Goal: Information Seeking & Learning: Learn about a topic

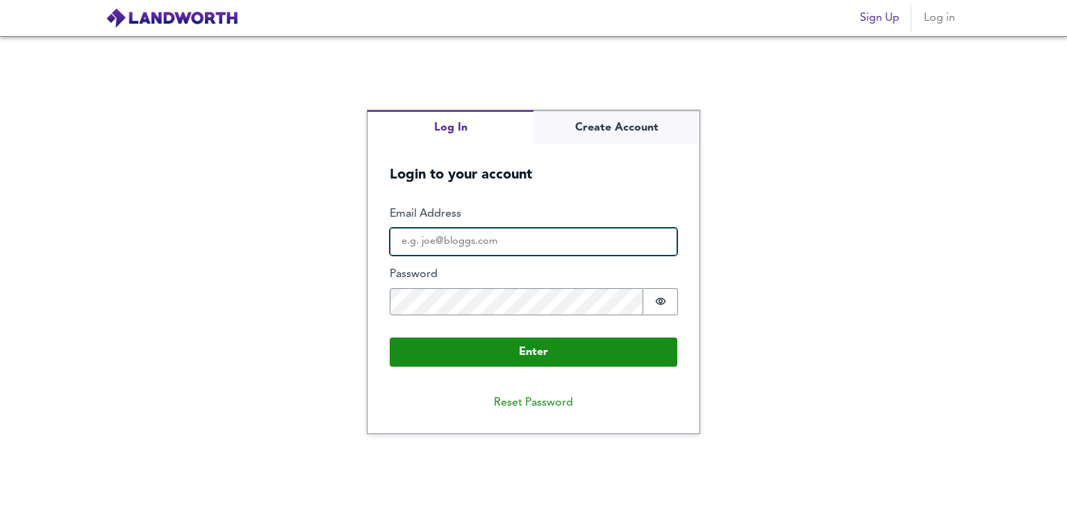
click at [547, 241] on input "Email Address" at bounding box center [534, 242] width 288 height 28
type input "[EMAIL_ADDRESS][DOMAIN_NAME]"
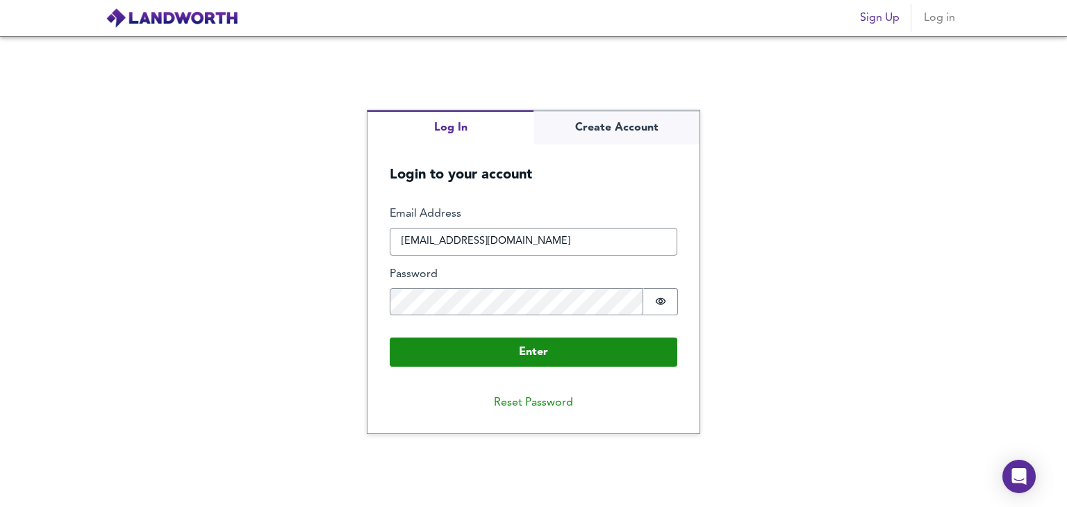
click at [276, 373] on div "Log In Create Account Login to your account Enter Email Address [EMAIL_ADDRESS]…" at bounding box center [533, 271] width 1067 height 471
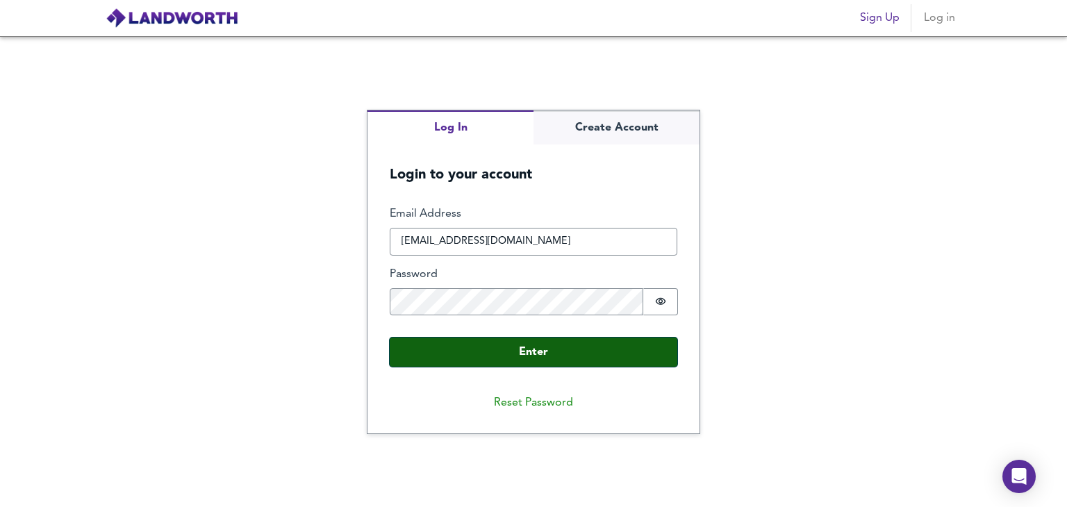
click at [447, 342] on button "Enter" at bounding box center [534, 352] width 288 height 29
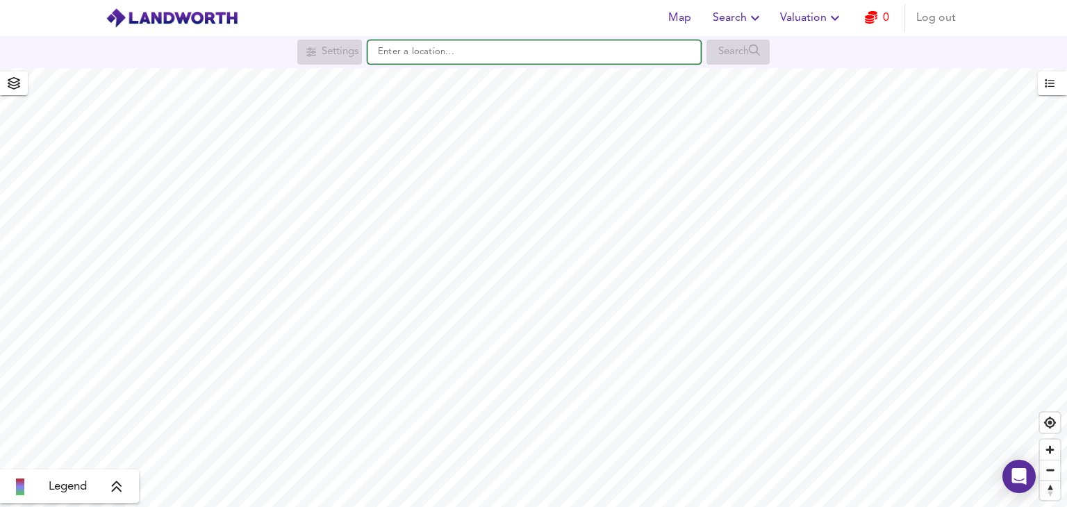
click at [531, 56] on input "text" at bounding box center [533, 52] width 333 height 24
paste input "B15 3QQ"
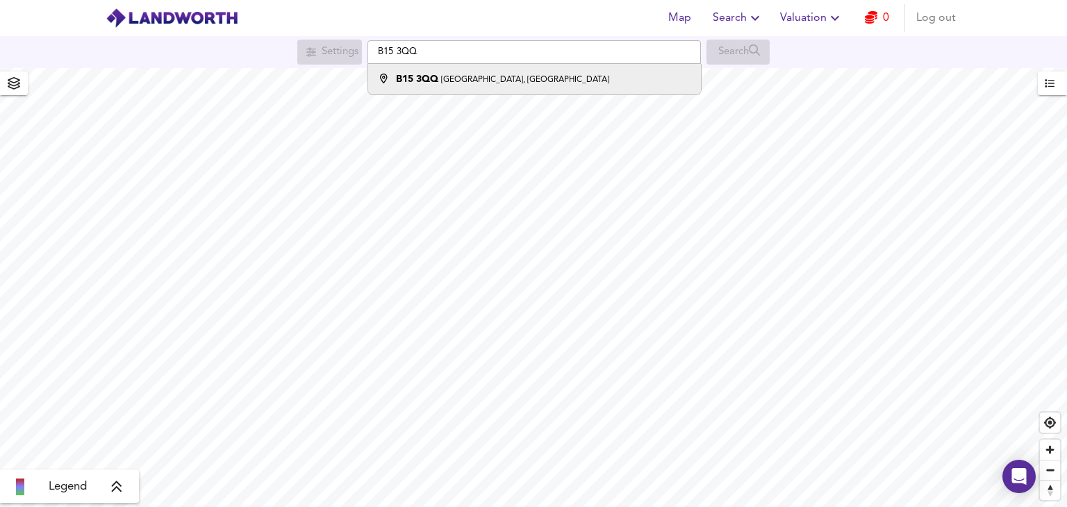
click at [597, 73] on div "[STREET_ADDRESS]" at bounding box center [531, 79] width 319 height 14
type input "[STREET_ADDRESS]"
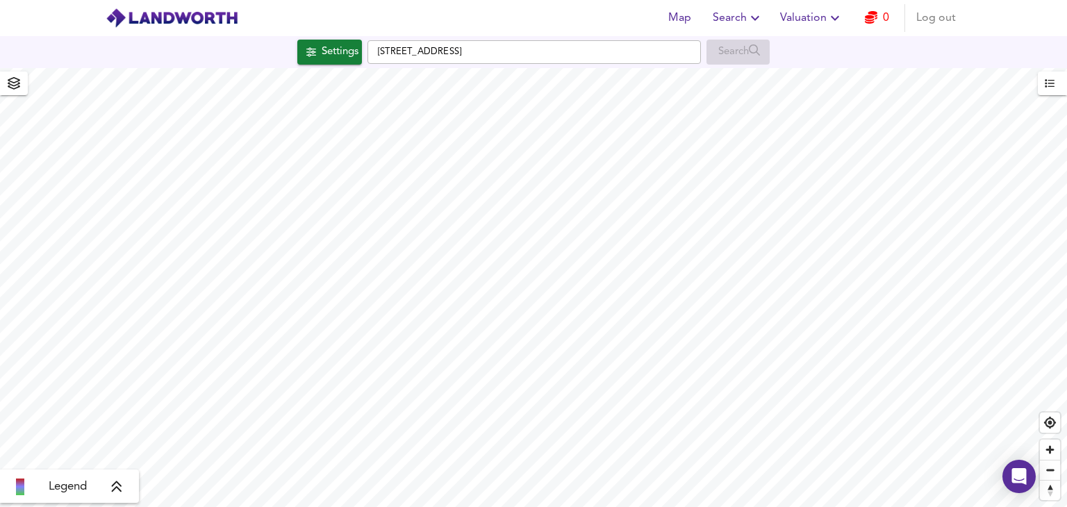
checkbox input "false"
checkbox input "true"
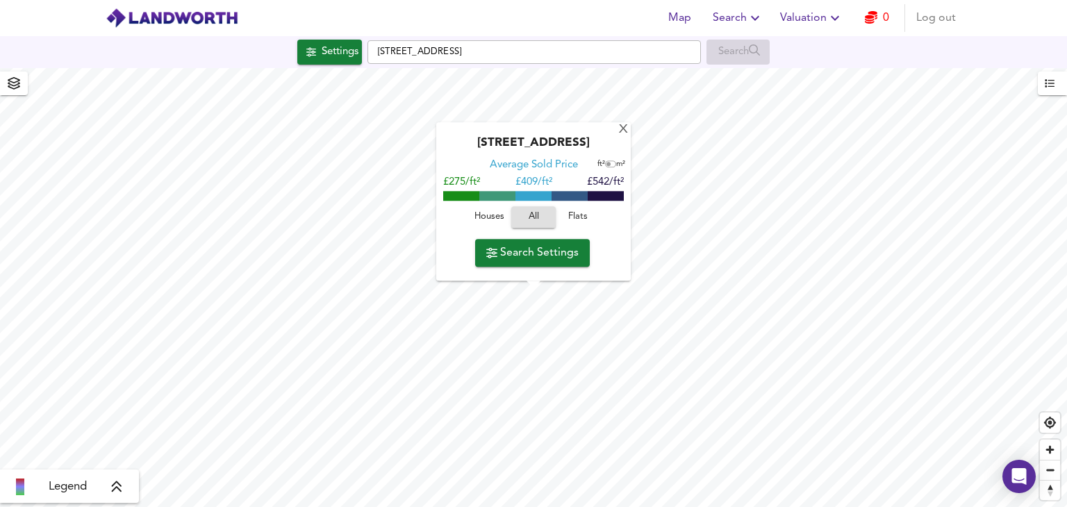
click at [492, 218] on span "Houses" at bounding box center [489, 218] width 38 height 16
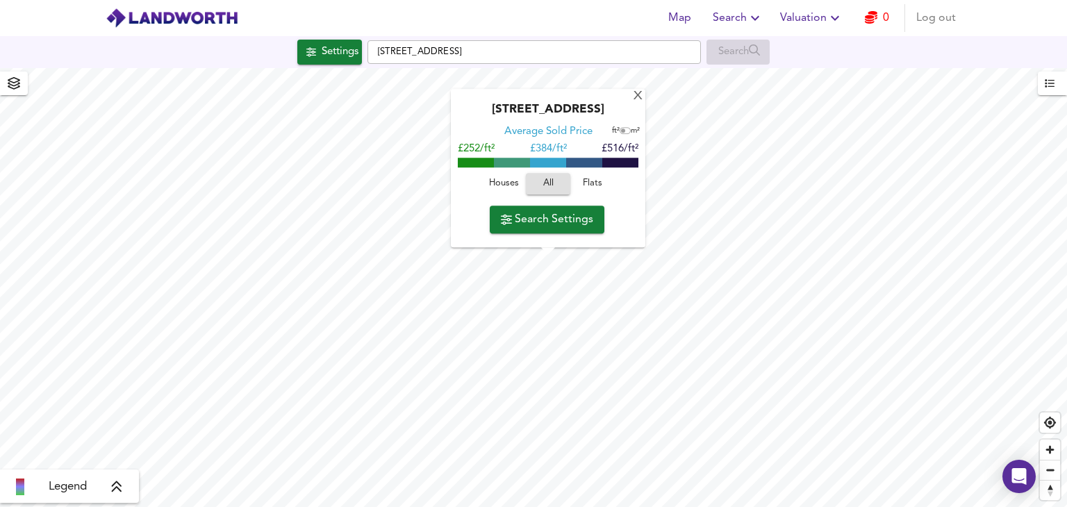
click at [517, 196] on div "Houses All Flats" at bounding box center [548, 187] width 181 height 37
click at [504, 184] on span "Houses" at bounding box center [504, 184] width 38 height 16
